Goal: Information Seeking & Learning: Learn about a topic

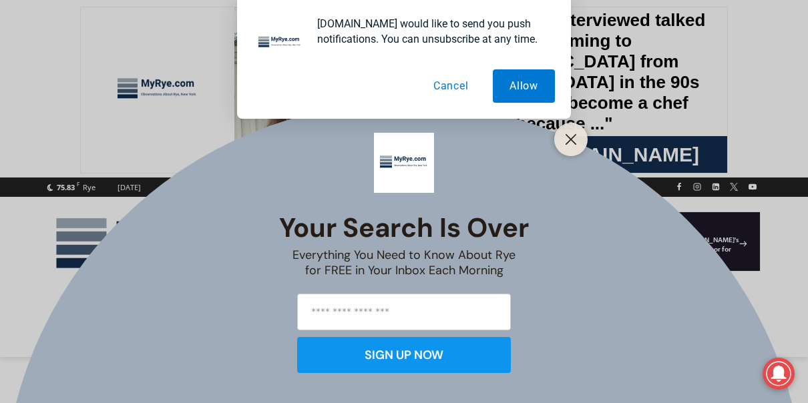
click at [455, 87] on button "Cancel" at bounding box center [451, 85] width 69 height 33
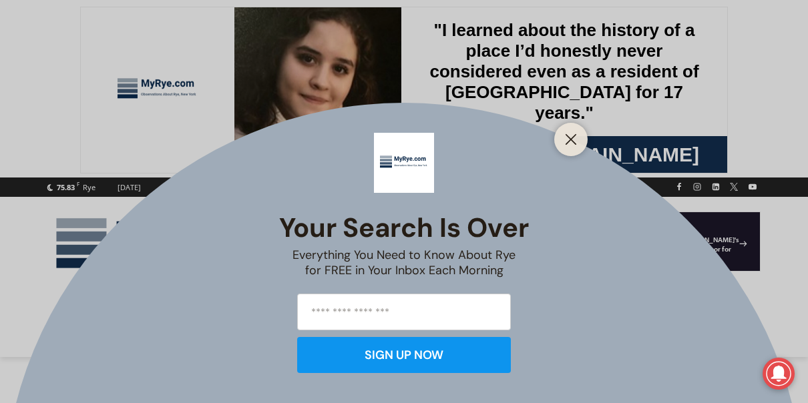
click at [580, 142] on div at bounding box center [570, 139] width 33 height 33
click at [563, 135] on button "Close" at bounding box center [571, 139] width 19 height 19
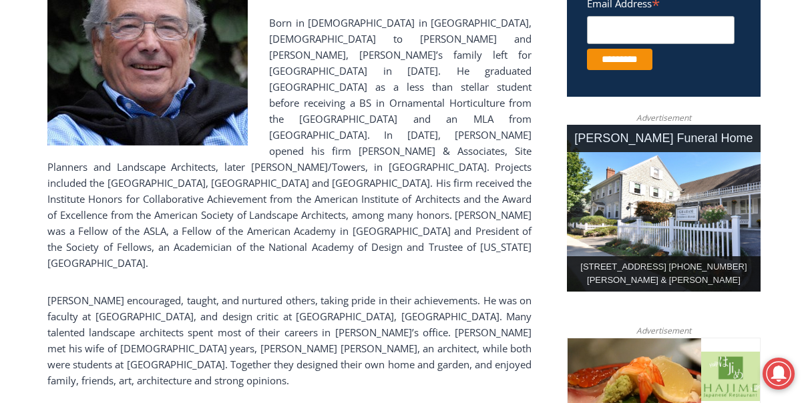
scroll to position [568, 0]
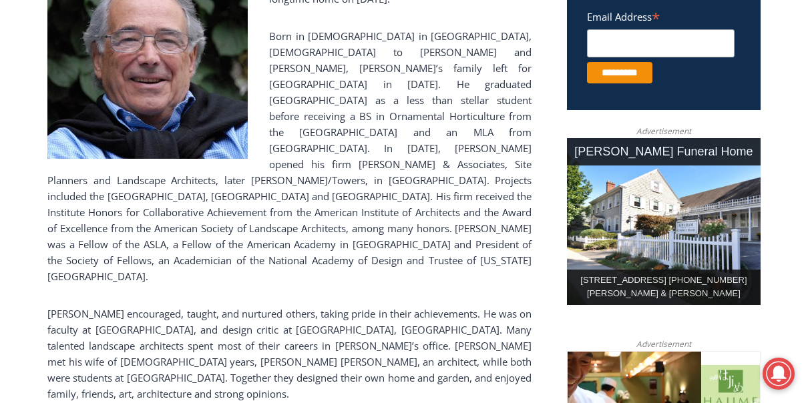
drag, startPoint x: 807, startPoint y: 120, endPoint x: 795, endPoint y: 107, distance: 17.5
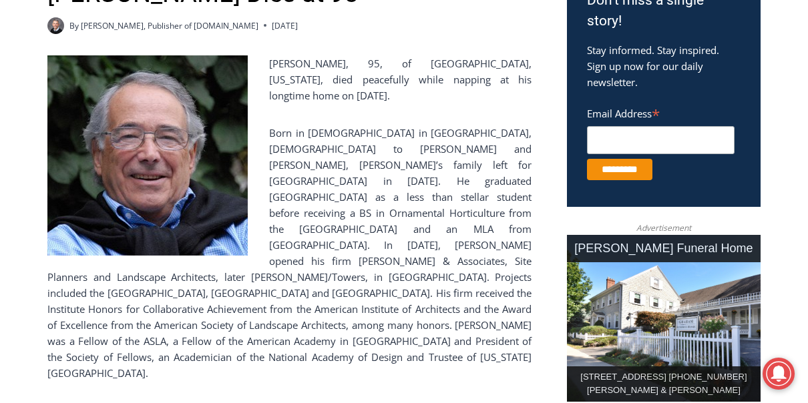
scroll to position [445, 0]
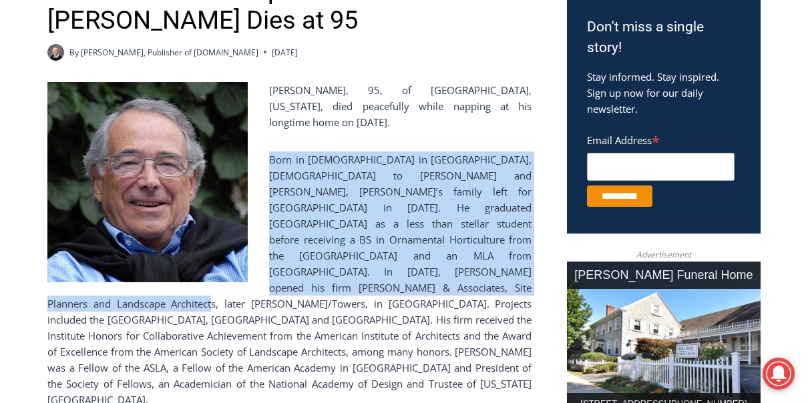
drag, startPoint x: 269, startPoint y: 158, endPoint x: 414, endPoint y: 283, distance: 191.8
click at [414, 283] on p "Born in [DEMOGRAPHIC_DATA] in [GEOGRAPHIC_DATA], [DEMOGRAPHIC_DATA] to [PERSON_…" at bounding box center [289, 280] width 484 height 256
drag, startPoint x: 414, startPoint y: 283, endPoint x: 365, endPoint y: 200, distance: 96.1
copy p "Born in [DEMOGRAPHIC_DATA] in [GEOGRAPHIC_DATA], [DEMOGRAPHIC_DATA] to [PERSON_…"
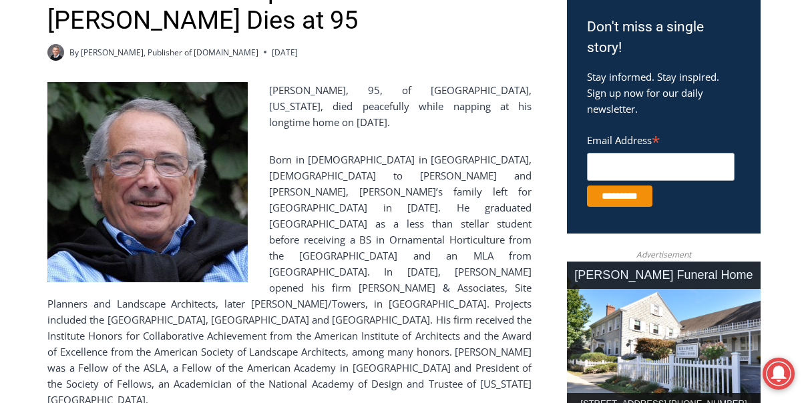
click at [413, 115] on p "[PERSON_NAME], 95, of [GEOGRAPHIC_DATA], [US_STATE], died peacefully while napp…" at bounding box center [289, 106] width 484 height 48
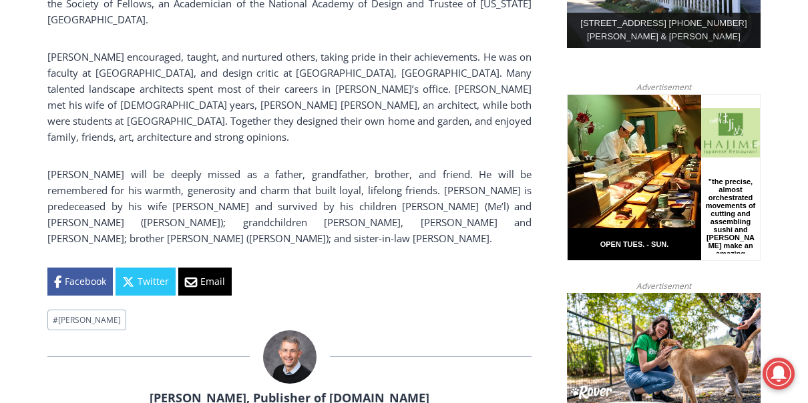
scroll to position [823, 0]
